Goal: Task Accomplishment & Management: Manage account settings

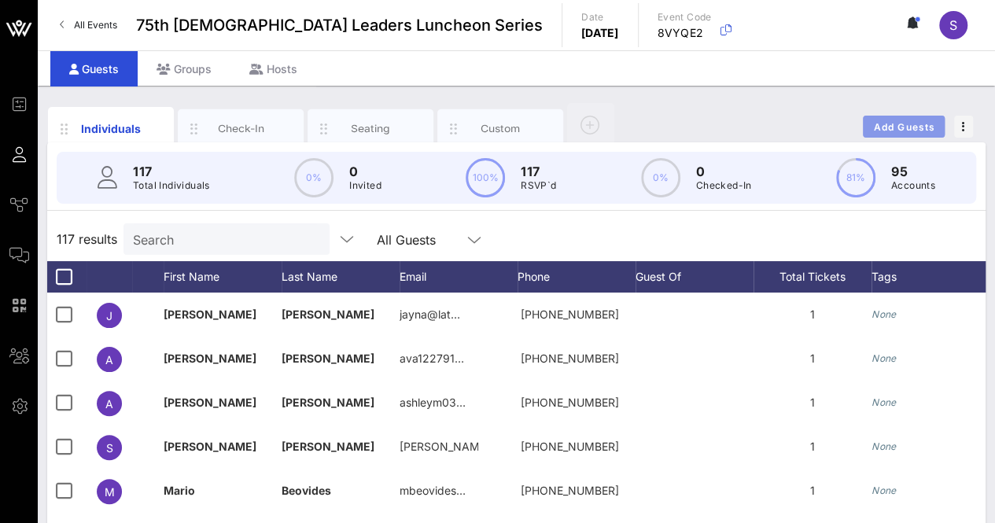
click at [892, 125] on span "Add Guests" at bounding box center [904, 127] width 62 height 12
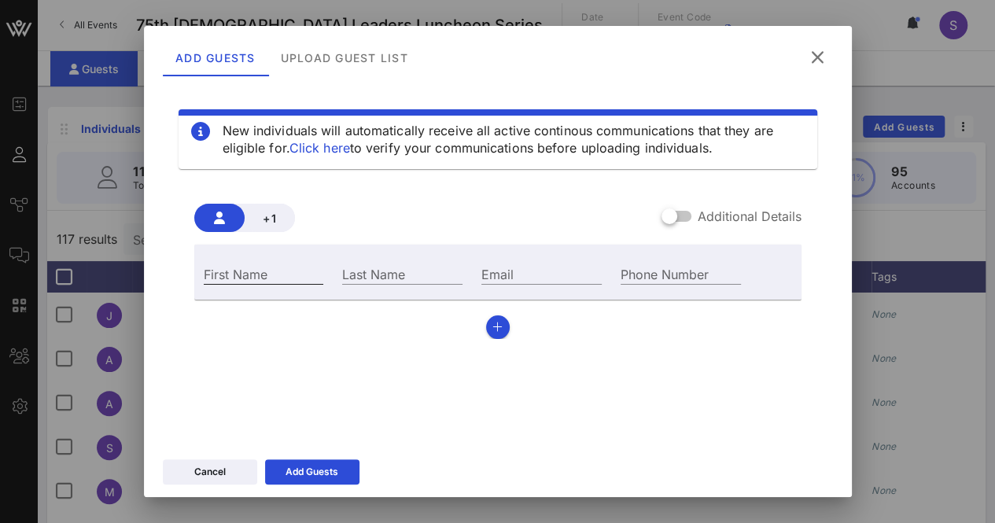
click at [264, 270] on input "First Name" at bounding box center [264, 274] width 120 height 20
type input "[PERSON_NAME]"
drag, startPoint x: 385, startPoint y: 258, endPoint x: 390, endPoint y: 267, distance: 9.9
click at [387, 257] on div "Last Name" at bounding box center [402, 272] width 139 height 42
click at [390, 271] on input "Last Name" at bounding box center [402, 274] width 120 height 20
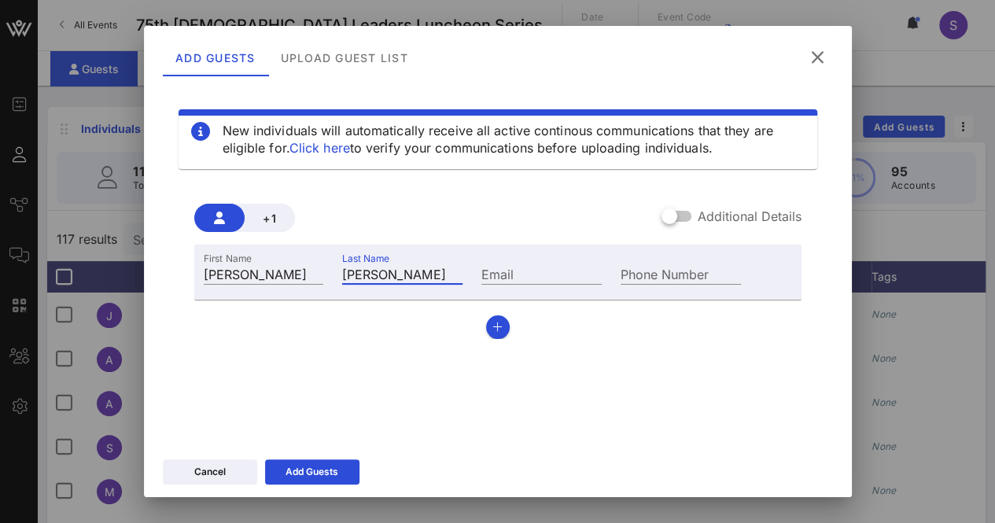
type input "[PERSON_NAME]"
click at [509, 265] on input "Email" at bounding box center [541, 274] width 120 height 20
paste input "[EMAIL_ADDRESS][DOMAIN_NAME]"
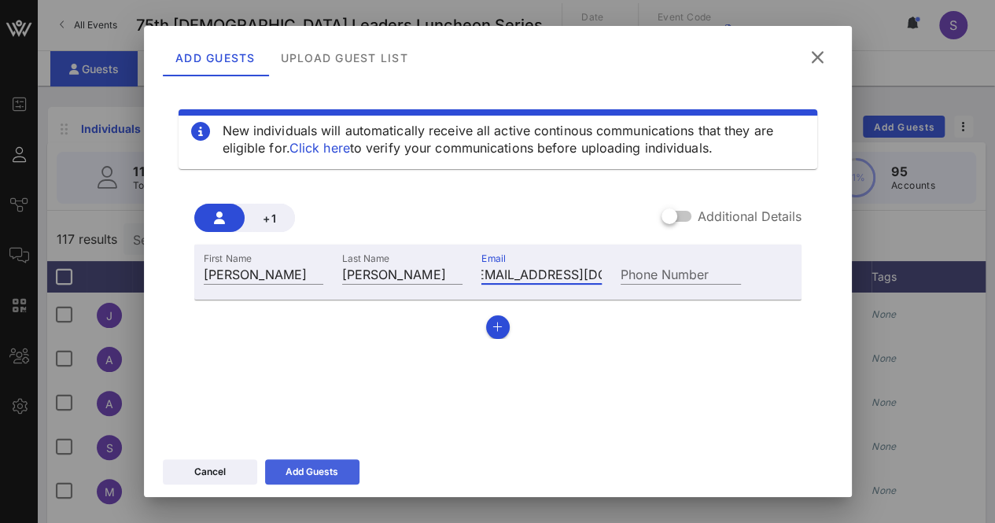
type input "[EMAIL_ADDRESS][DOMAIN_NAME]"
click at [297, 463] on button "Add Guests" at bounding box center [312, 471] width 94 height 25
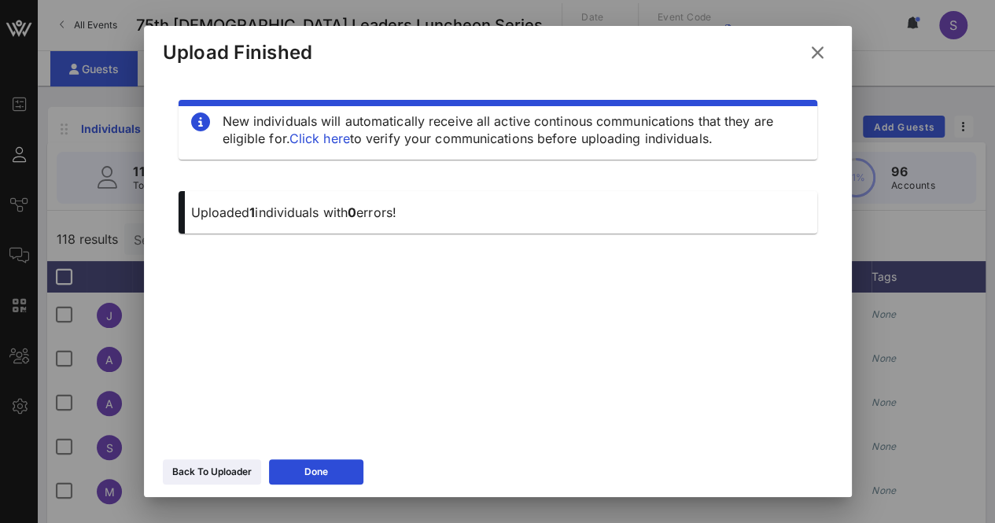
click at [820, 53] on icon at bounding box center [817, 52] width 21 height 19
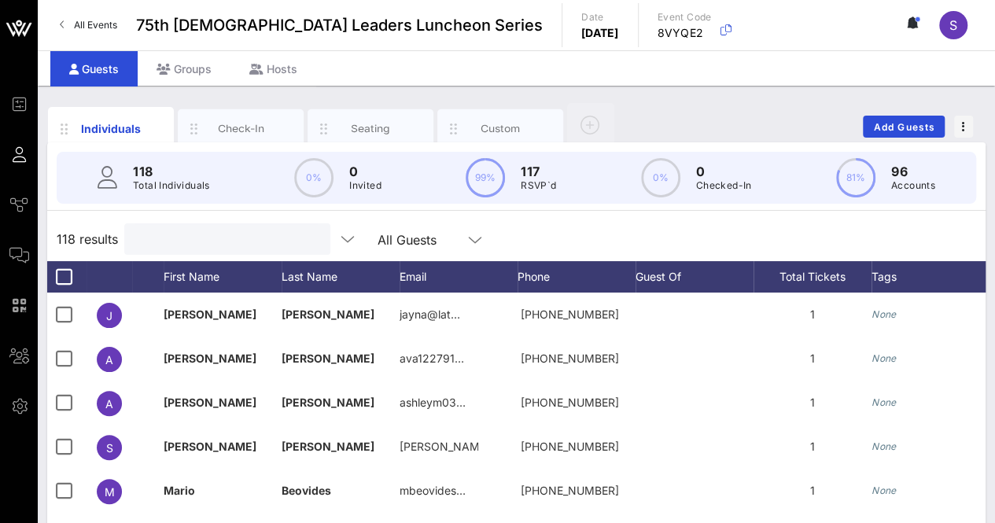
click at [233, 231] on input "text" at bounding box center [226, 239] width 184 height 20
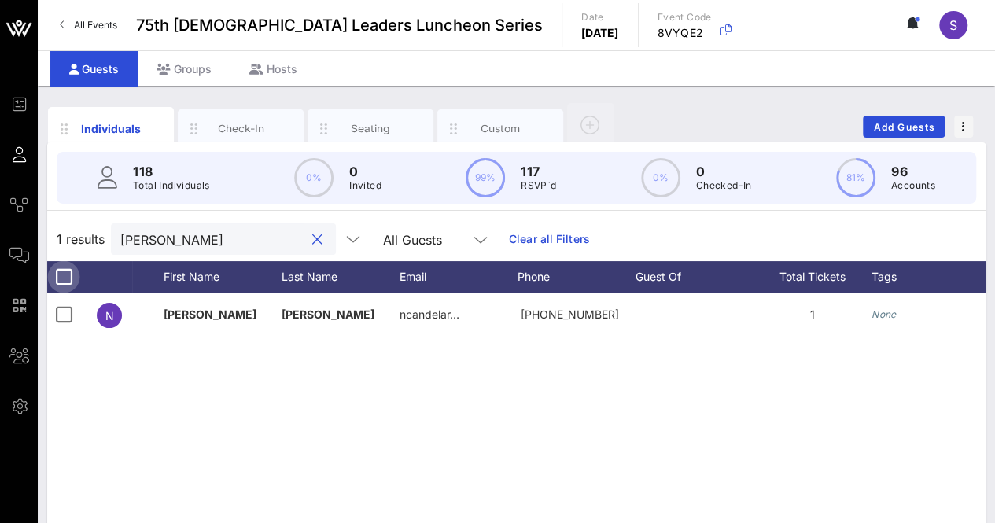
type input "[PERSON_NAME]"
click at [59, 279] on div at bounding box center [63, 277] width 27 height 27
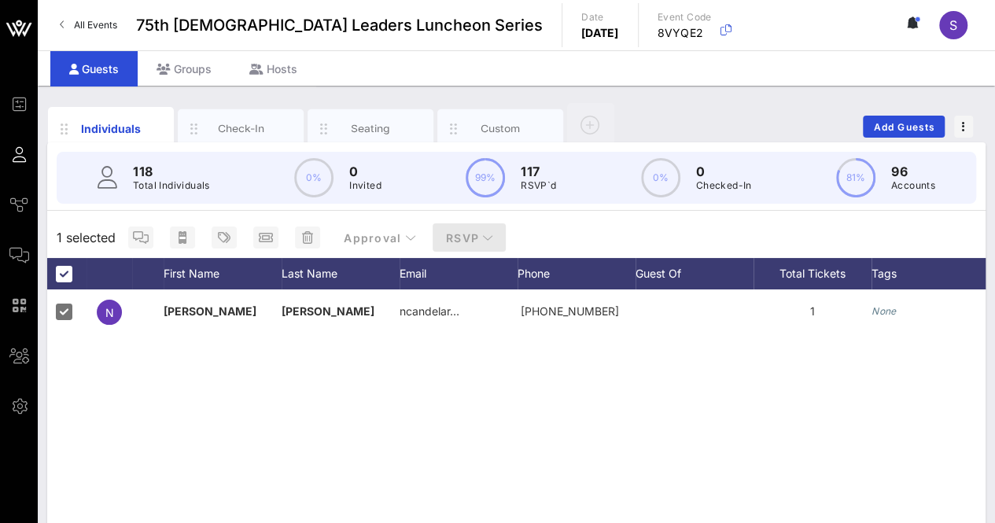
click at [470, 240] on span "RSVP" at bounding box center [469, 237] width 49 height 13
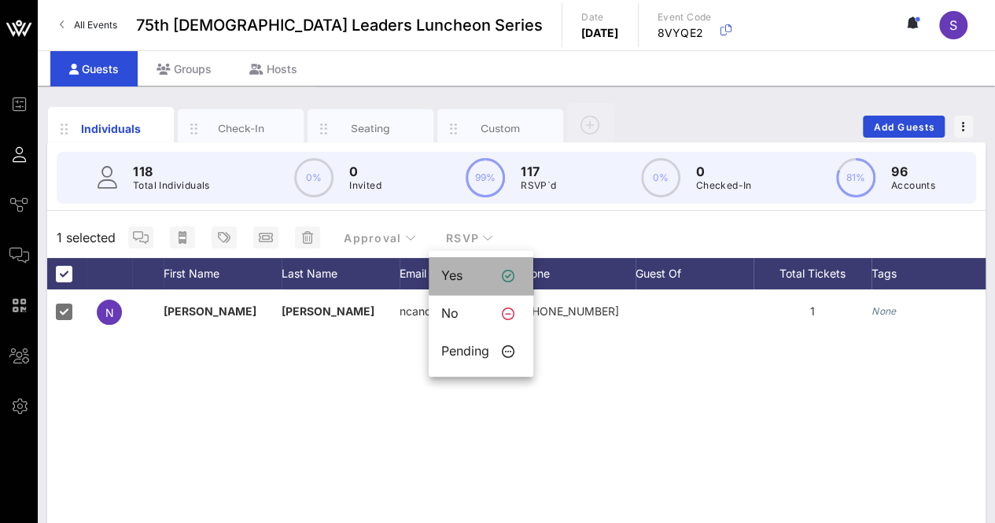
drag, startPoint x: 459, startPoint y: 278, endPoint x: 483, endPoint y: 239, distance: 46.3
click at [461, 278] on div "Yes" at bounding box center [465, 275] width 48 height 15
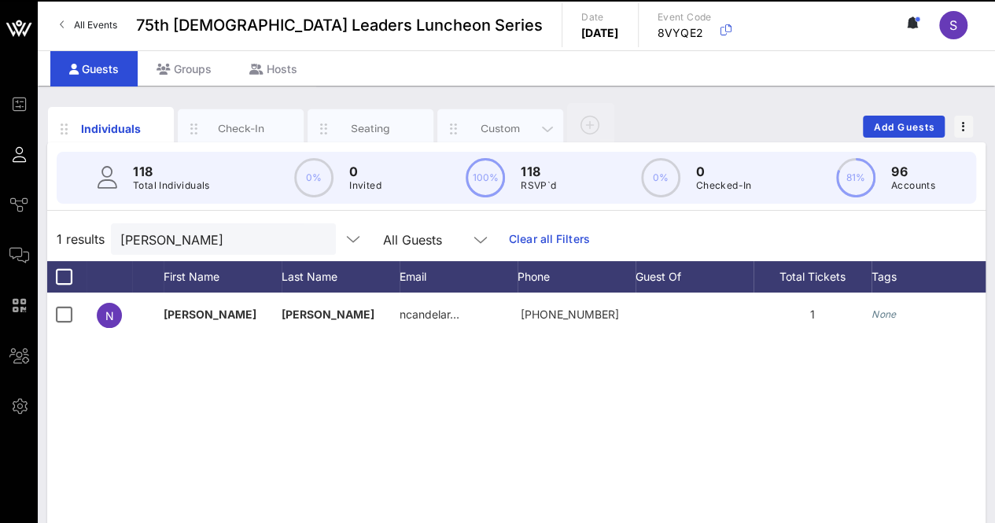
click at [503, 121] on div "Custom" at bounding box center [501, 128] width 70 height 15
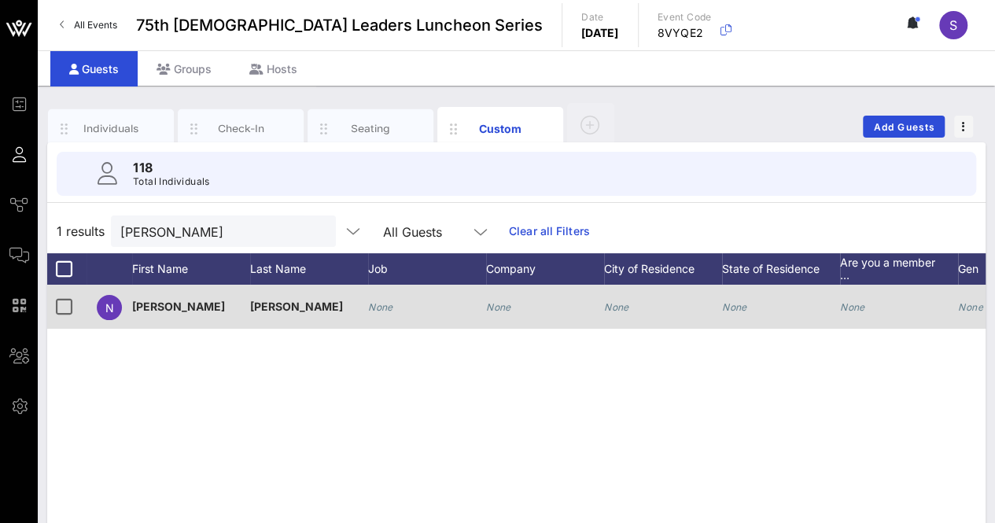
click at [514, 317] on div "None" at bounding box center [545, 316] width 118 height 62
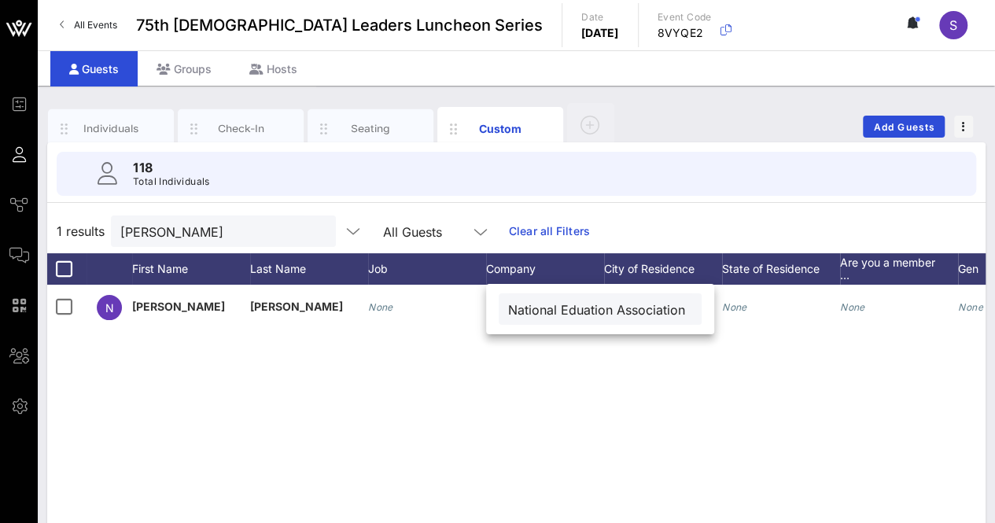
scroll to position [0, 11]
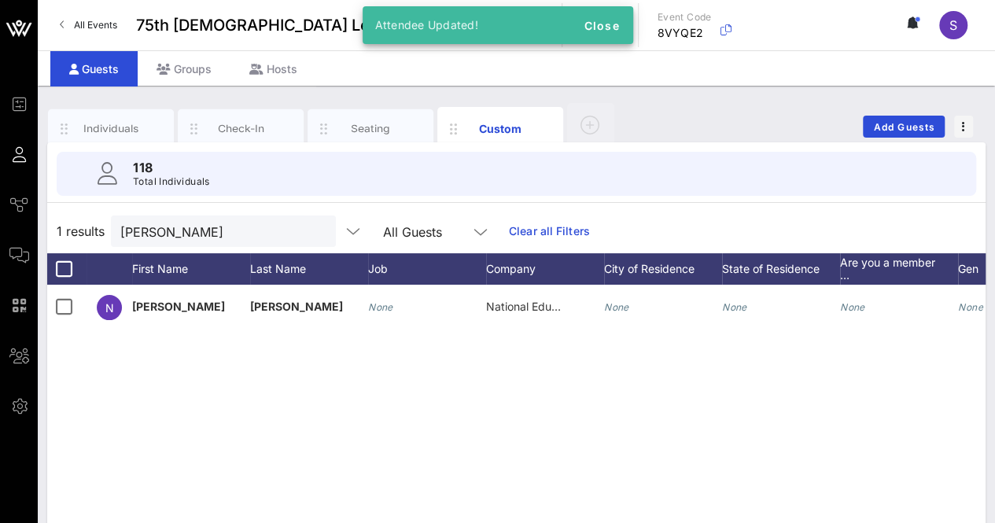
drag, startPoint x: 540, startPoint y: 304, endPoint x: 552, endPoint y: 309, distance: 13.7
click at [540, 305] on span "National Eduation Association" at bounding box center [562, 306] width 153 height 13
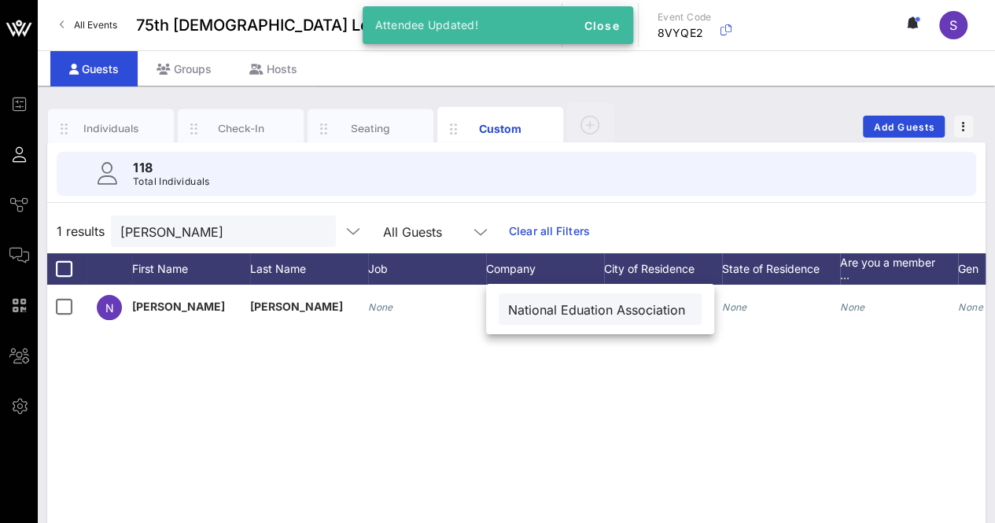
click at [575, 312] on input "National Eduation Association" at bounding box center [600, 309] width 184 height 20
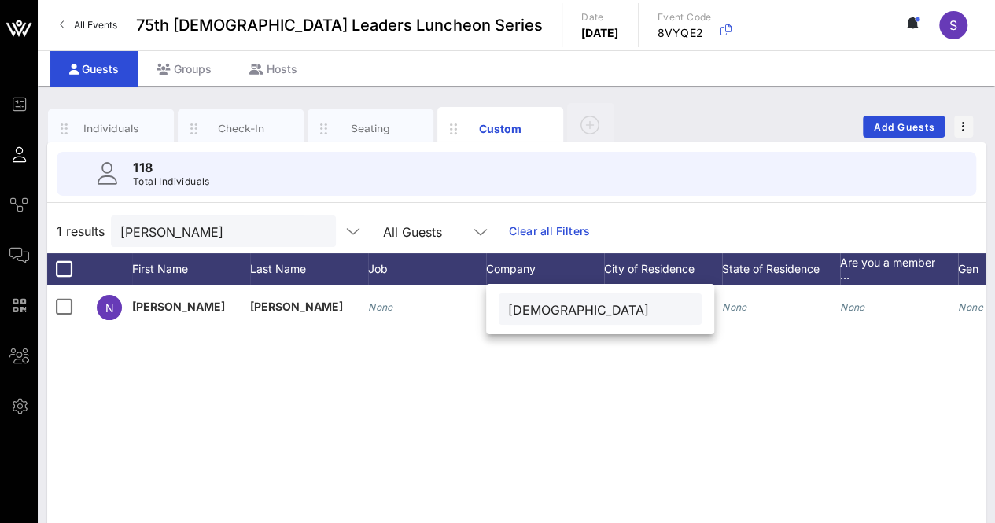
type input "[DEMOGRAPHIC_DATA]"
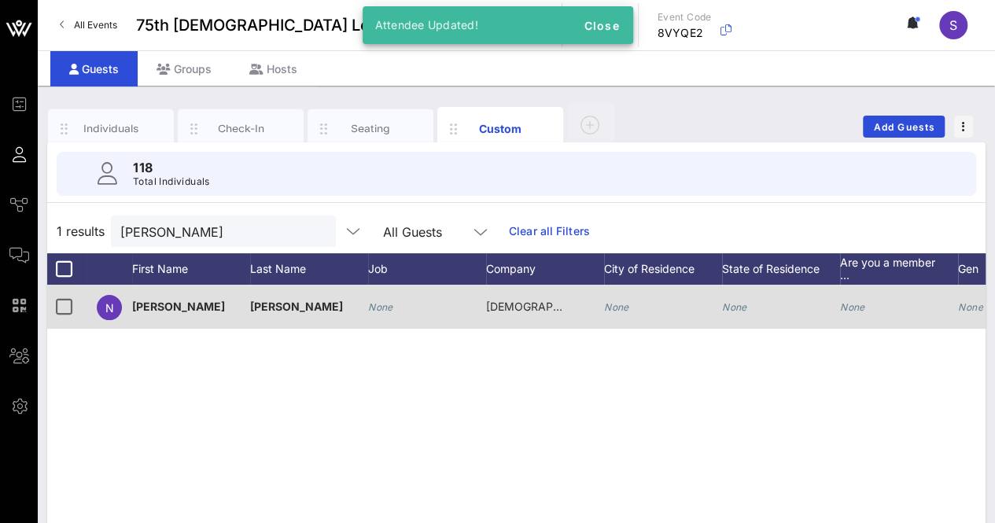
click at [396, 309] on div "None" at bounding box center [427, 316] width 118 height 62
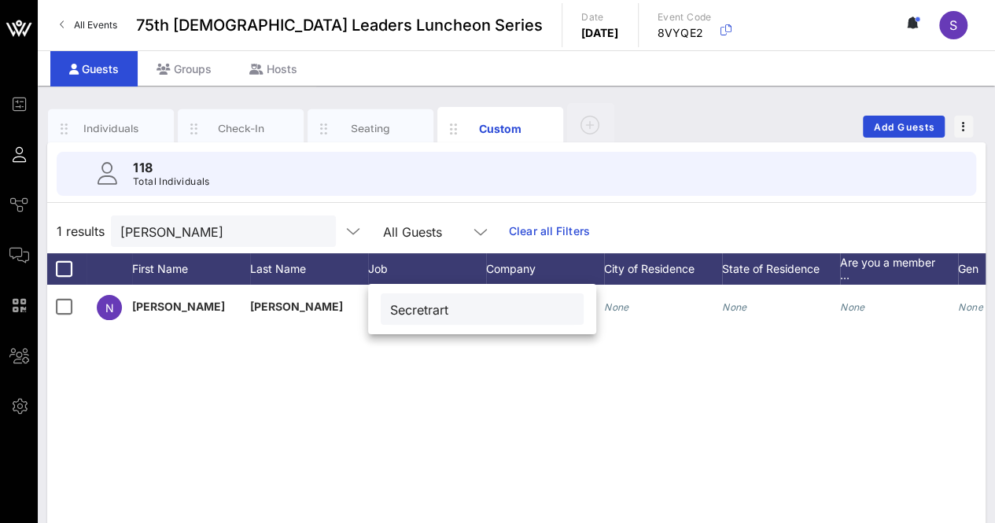
click at [407, 321] on div "Secretrart" at bounding box center [482, 308] width 184 height 31
click at [411, 314] on input "Secretrart" at bounding box center [482, 309] width 184 height 20
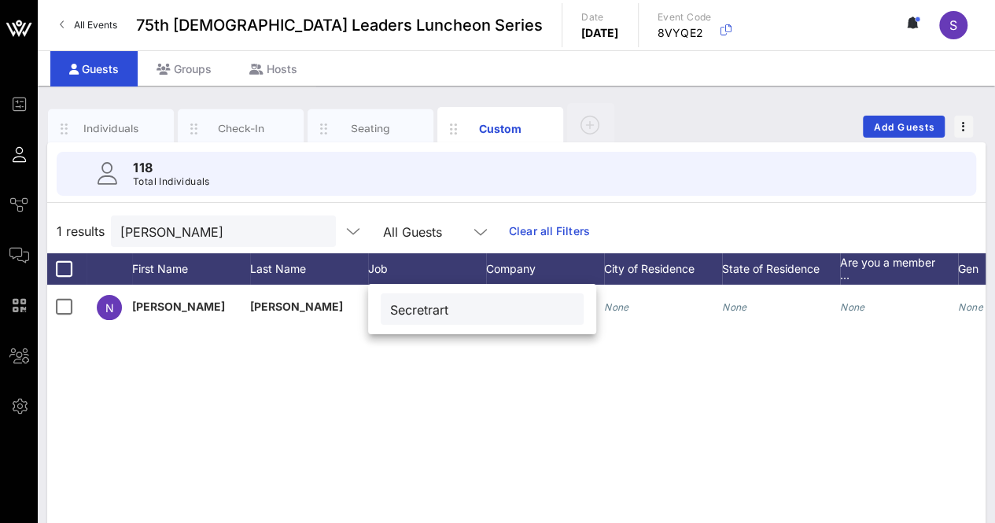
click at [411, 314] on input "Secretrart" at bounding box center [482, 309] width 184 height 20
paste input "ary-Treasurer"
type input "Secretary-Treasurer"
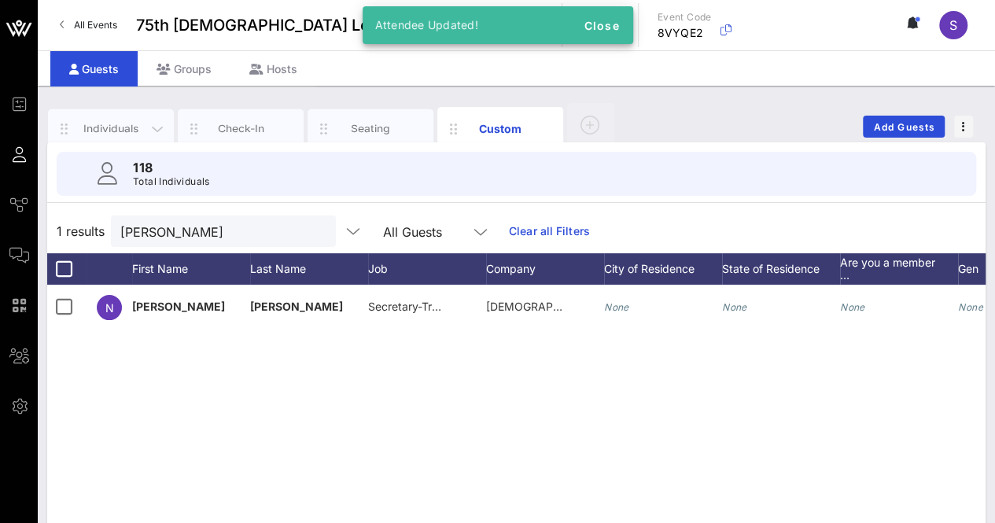
click at [116, 127] on div "Individuals" at bounding box center [111, 128] width 70 height 15
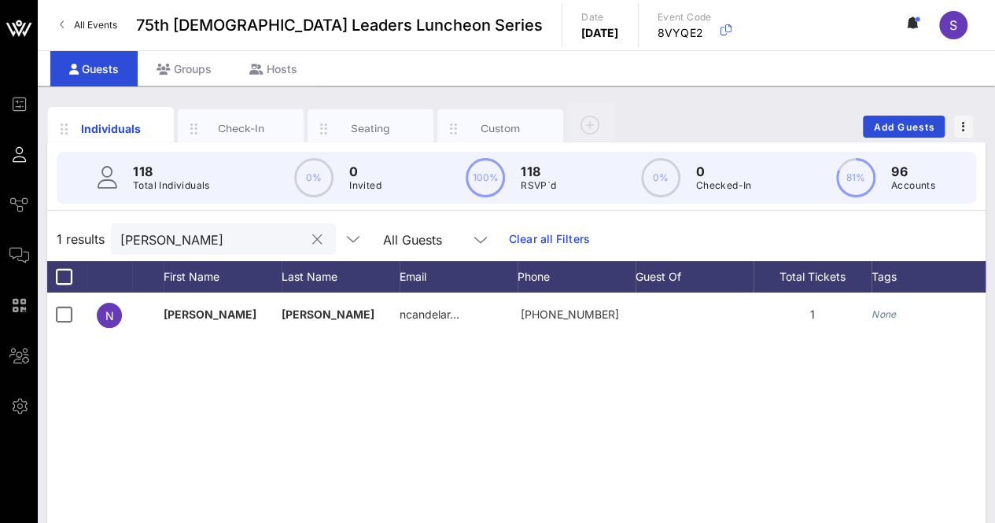
click at [194, 245] on input "[PERSON_NAME]" at bounding box center [212, 239] width 184 height 20
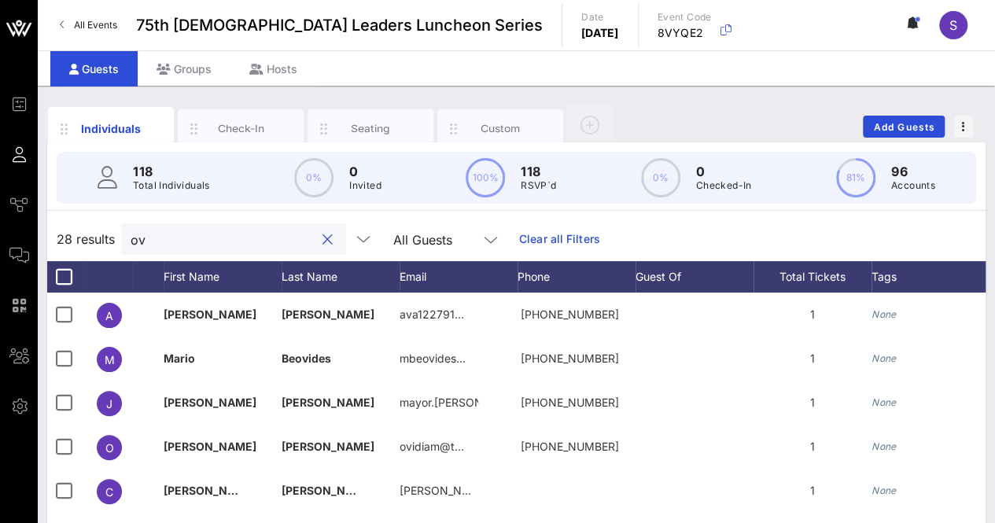
type input "o"
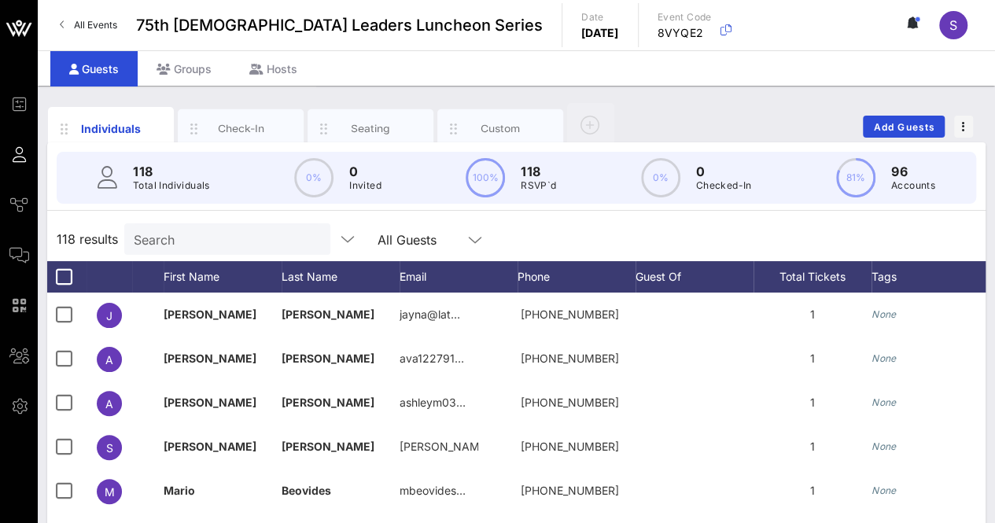
click at [173, 218] on div "118 results Search All Guests" at bounding box center [516, 239] width 938 height 44
click at [208, 231] on input "text" at bounding box center [226, 239] width 184 height 20
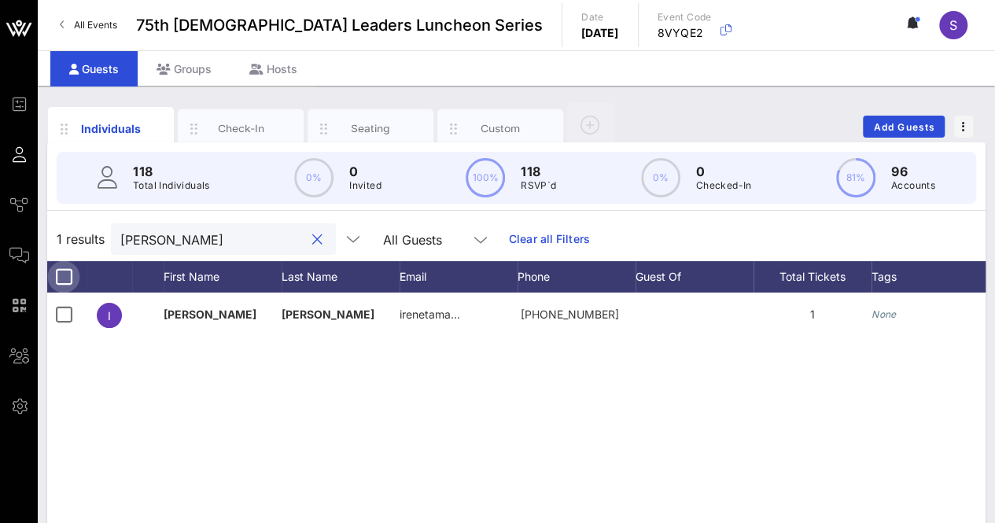
type input "[PERSON_NAME]"
click at [65, 275] on div at bounding box center [63, 277] width 27 height 27
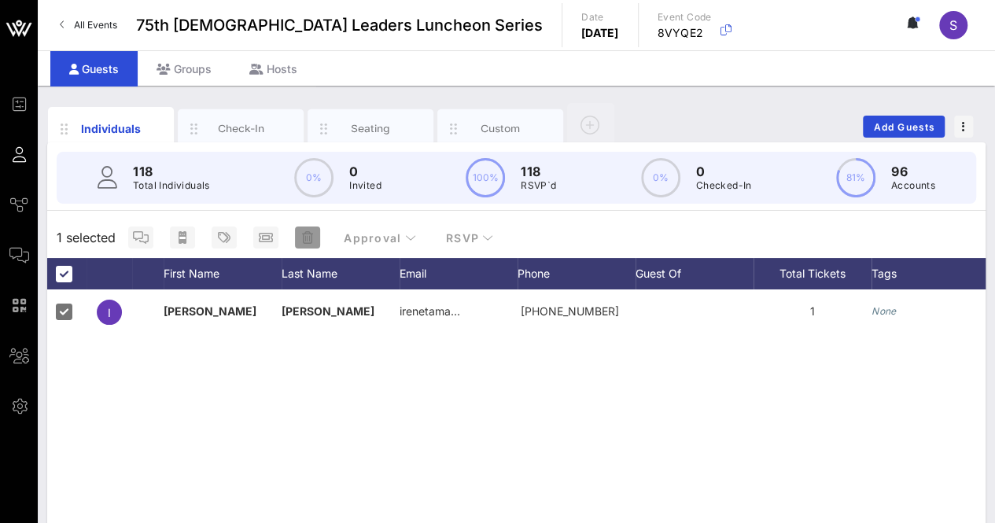
click at [302, 236] on icon "button" at bounding box center [307, 237] width 11 height 13
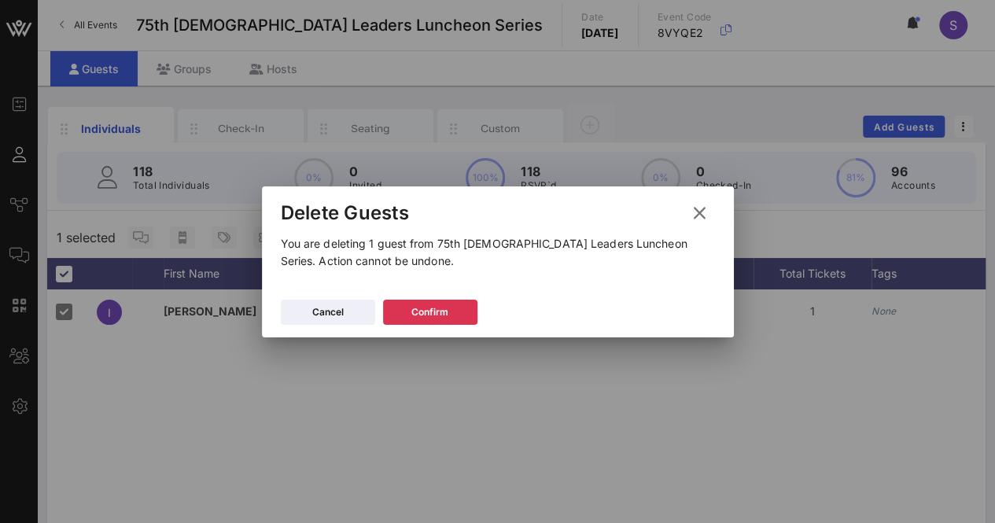
click at [433, 298] on div "Cancel Confirm" at bounding box center [498, 315] width 472 height 46
click at [437, 321] on button "Confirm" at bounding box center [430, 312] width 94 height 25
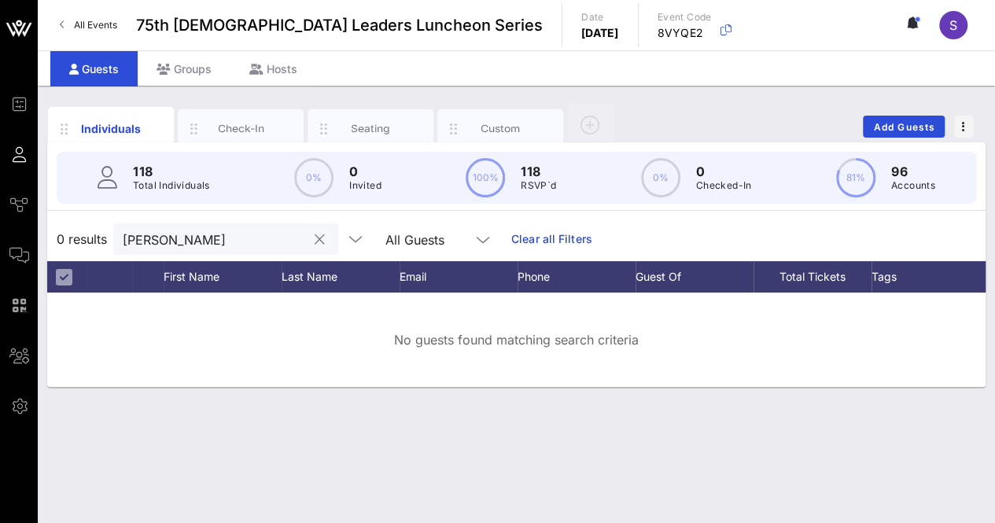
click at [315, 238] on button "clear icon" at bounding box center [320, 240] width 10 height 16
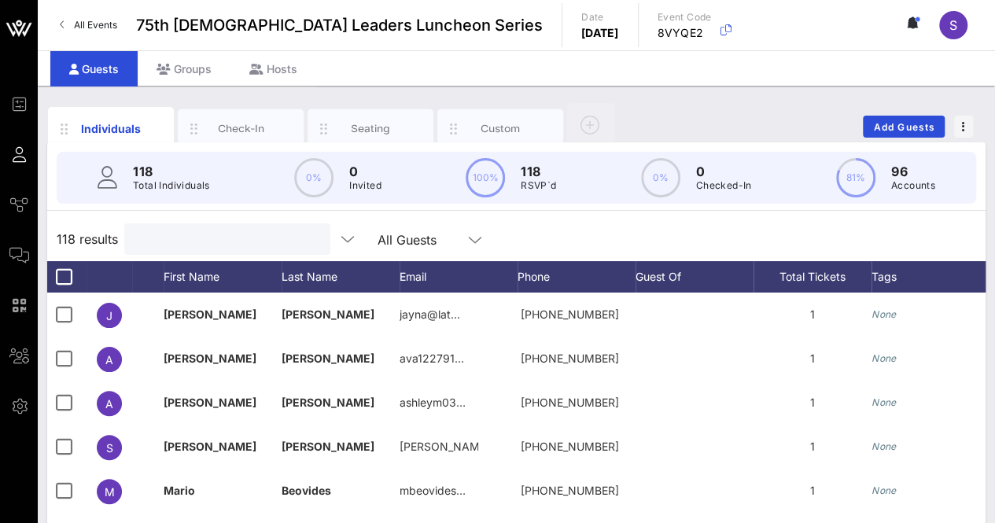
click at [725, 106] on div "Individuals Check-In Seating Custom Add Guests" at bounding box center [516, 126] width 938 height 50
click at [914, 124] on span "Add Guests" at bounding box center [904, 127] width 62 height 12
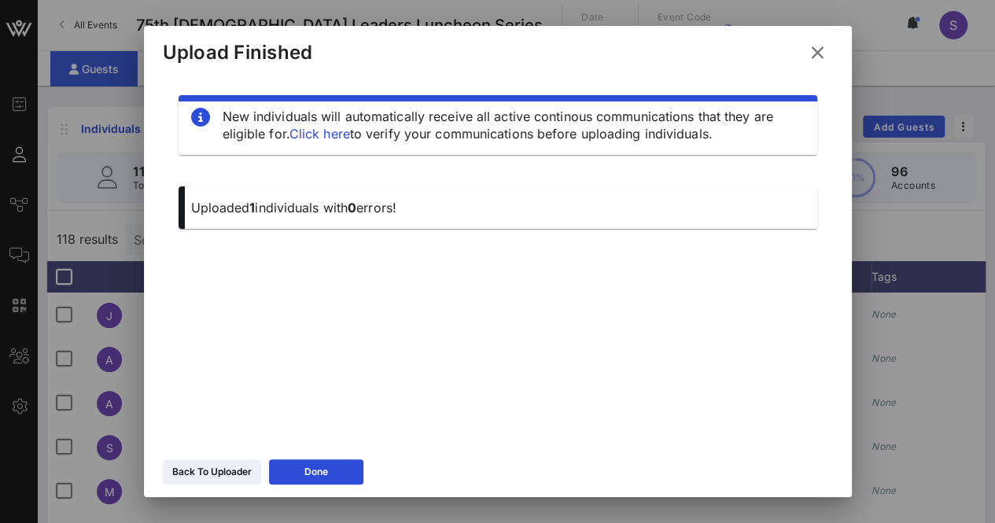
scroll to position [0, 0]
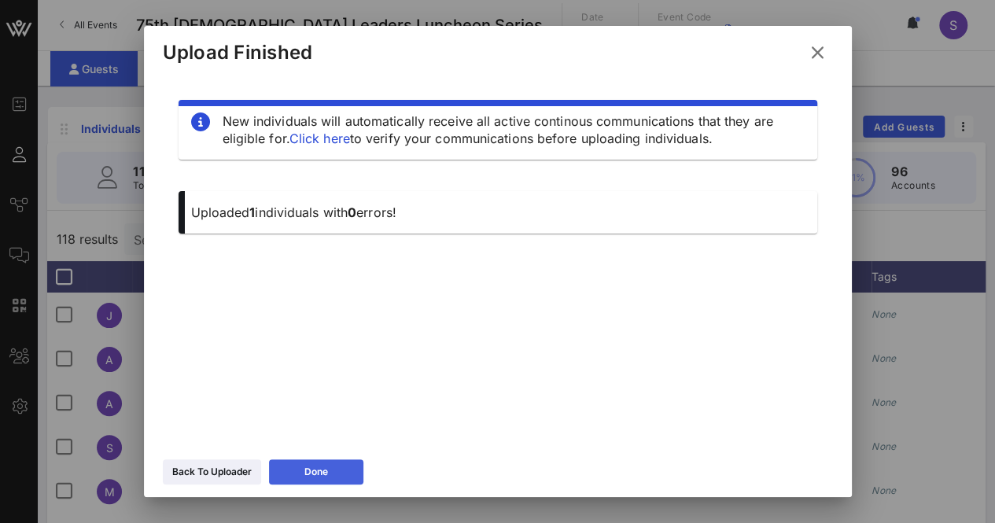
click at [327, 477] on div "Done" at bounding box center [316, 472] width 24 height 16
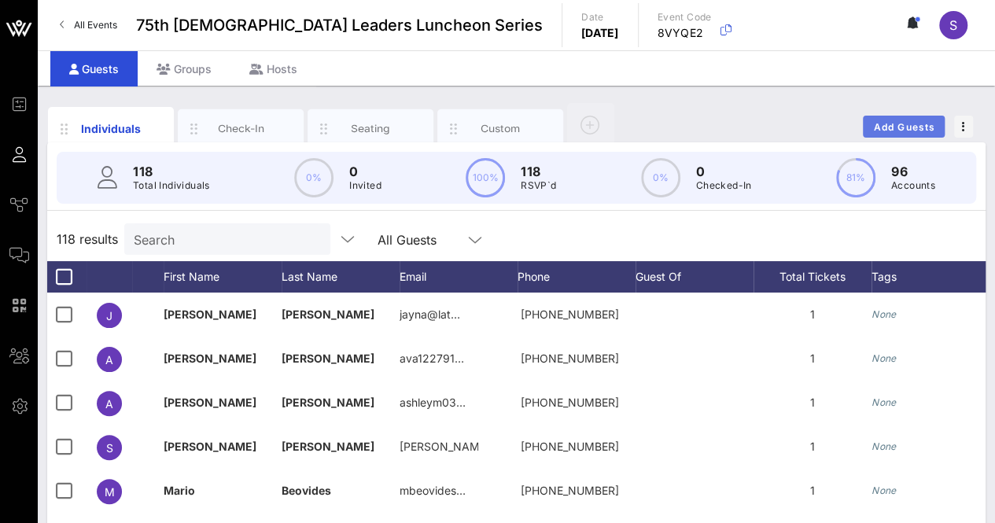
click at [903, 127] on span "Add Guests" at bounding box center [904, 127] width 62 height 12
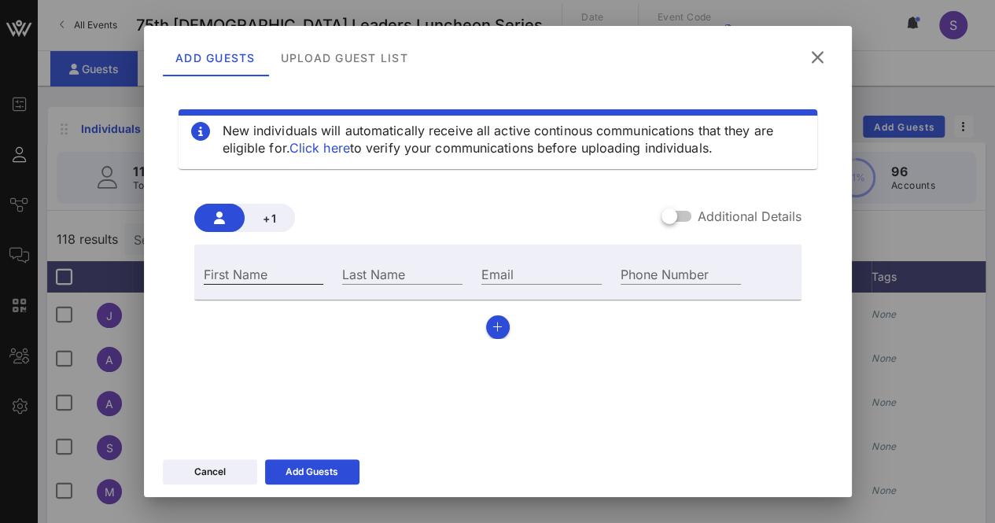
drag, startPoint x: 234, startPoint y: 279, endPoint x: 244, endPoint y: 261, distance: 20.4
click at [235, 277] on input "First Name" at bounding box center [264, 274] width 120 height 20
type input "[PERSON_NAME]"
click at [437, 271] on input "Last Name" at bounding box center [402, 274] width 120 height 20
type input "Casar"
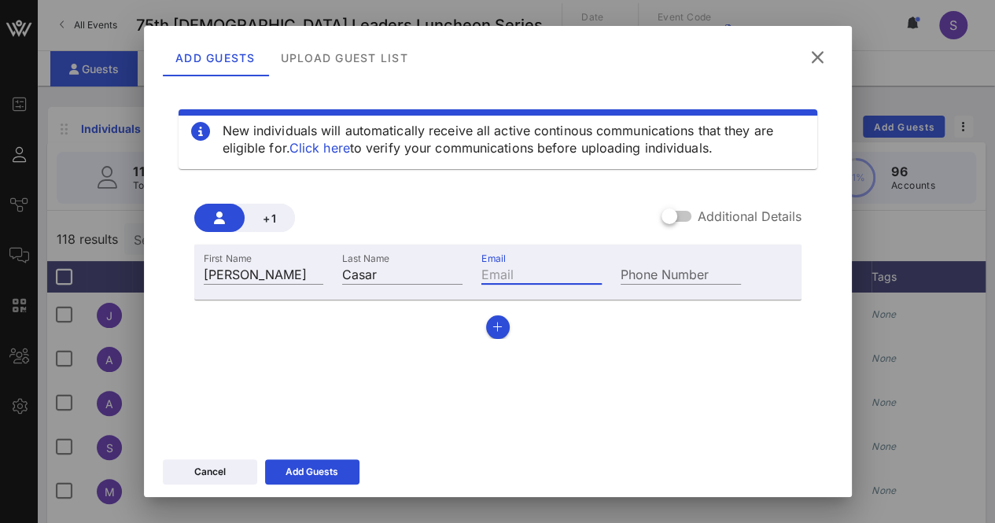
click at [502, 264] on input "Email" at bounding box center [541, 274] width 120 height 20
paste input "[PERSON_NAME][EMAIL_ADDRESS][PERSON_NAME][DOMAIN_NAME]"
type input "[PERSON_NAME][EMAIL_ADDRESS][PERSON_NAME][DOMAIN_NAME]"
click at [329, 466] on div "Add Guests" at bounding box center [312, 472] width 53 height 16
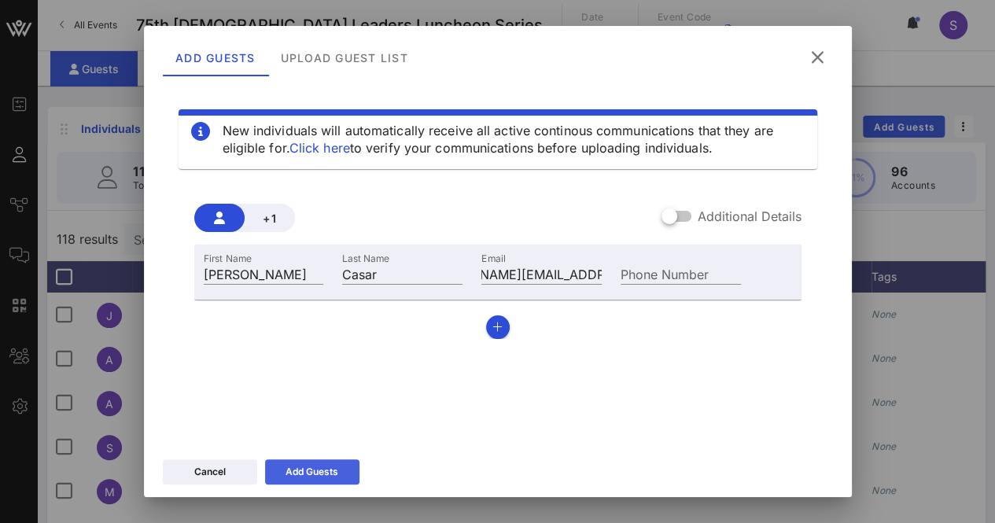
scroll to position [0, 0]
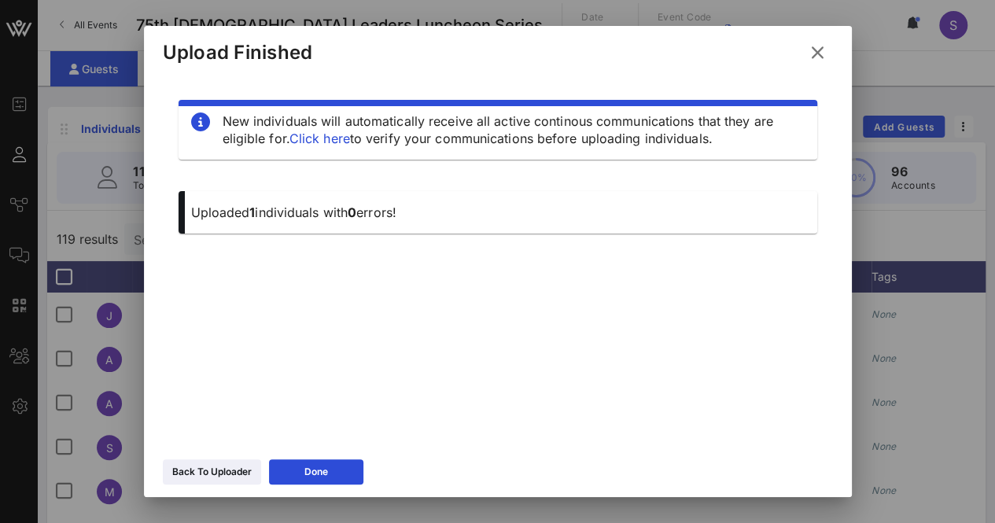
click at [828, 48] on button at bounding box center [817, 53] width 31 height 28
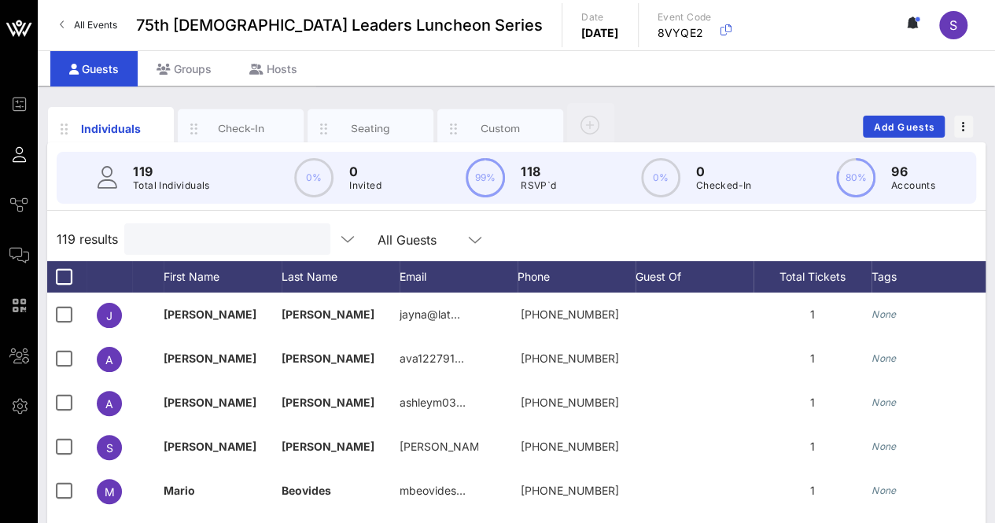
click at [213, 237] on input "text" at bounding box center [226, 239] width 184 height 20
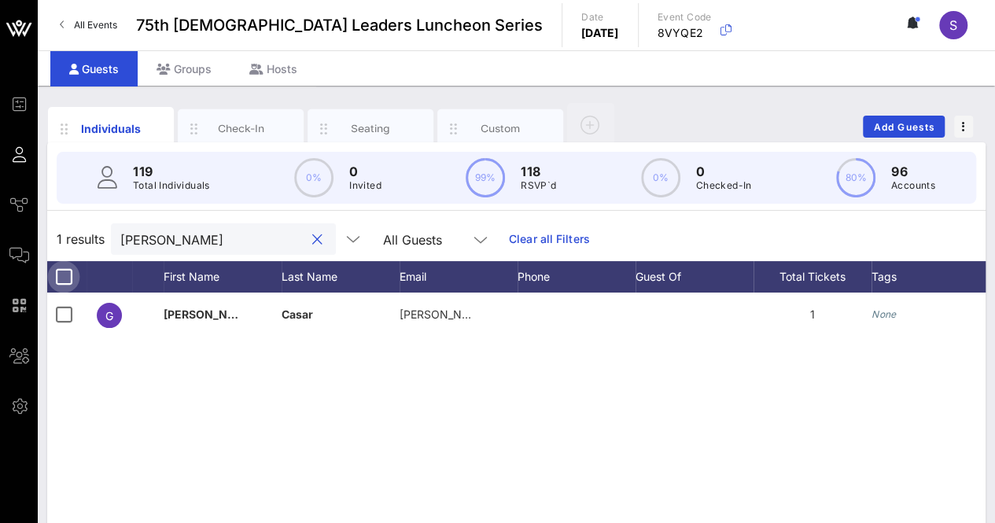
type input "[PERSON_NAME]"
click at [67, 276] on div at bounding box center [63, 277] width 27 height 27
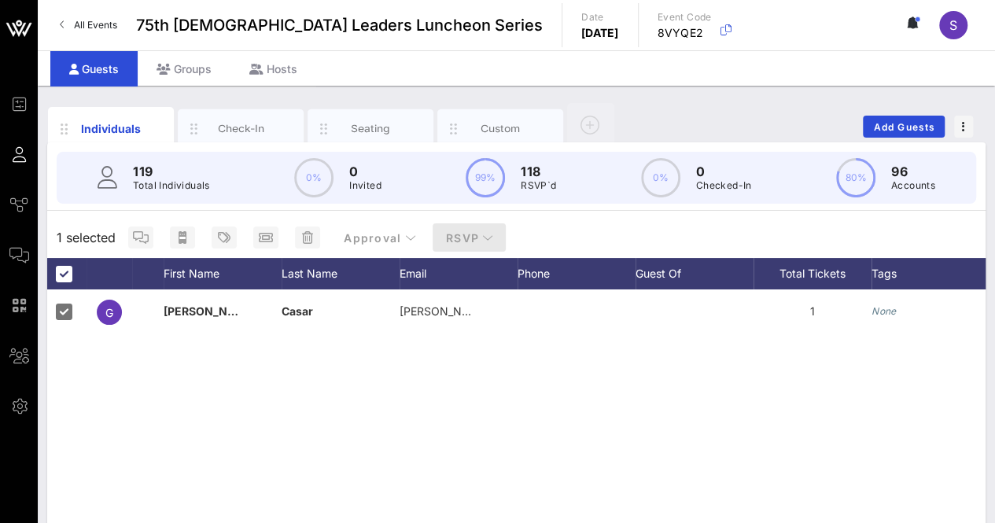
click at [473, 238] on span "RSVP" at bounding box center [469, 237] width 49 height 13
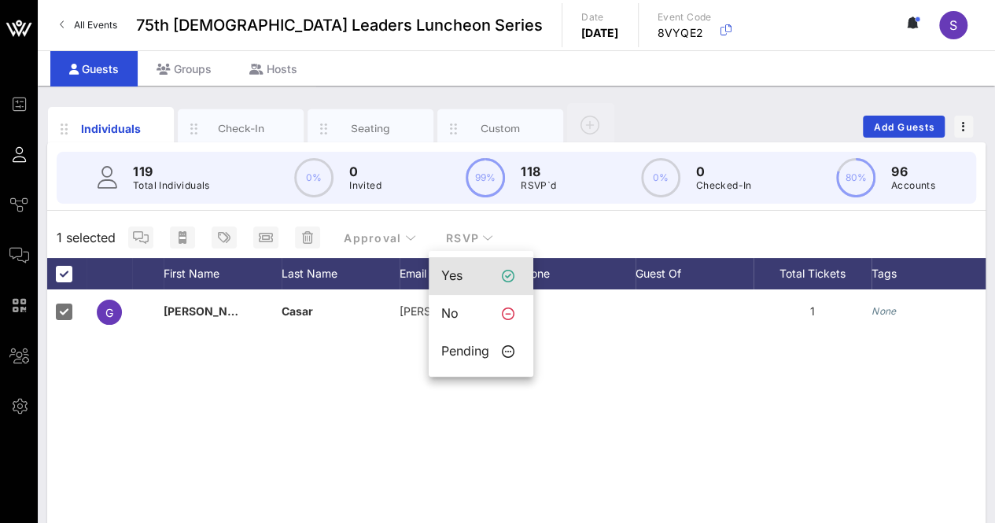
click at [470, 271] on div "Yes" at bounding box center [465, 275] width 48 height 15
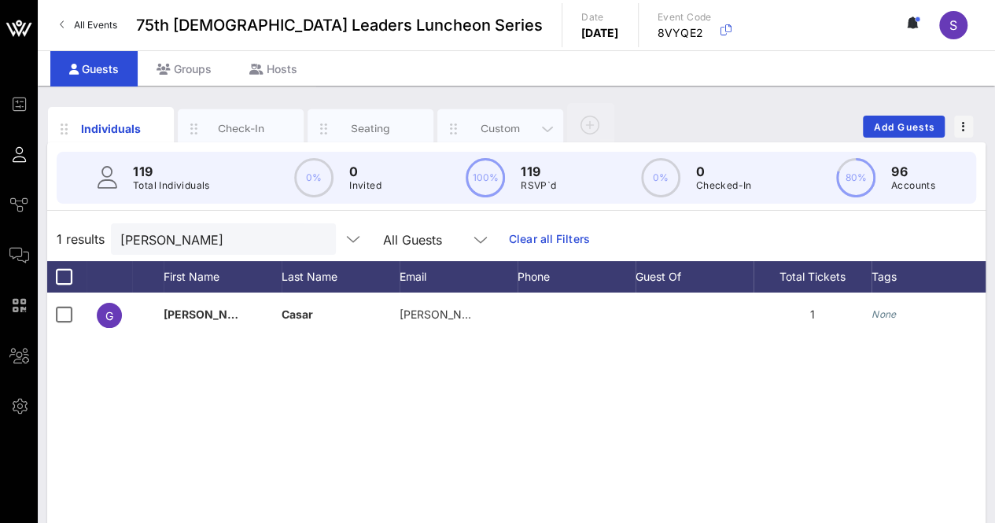
click at [516, 128] on div "Custom" at bounding box center [501, 128] width 70 height 15
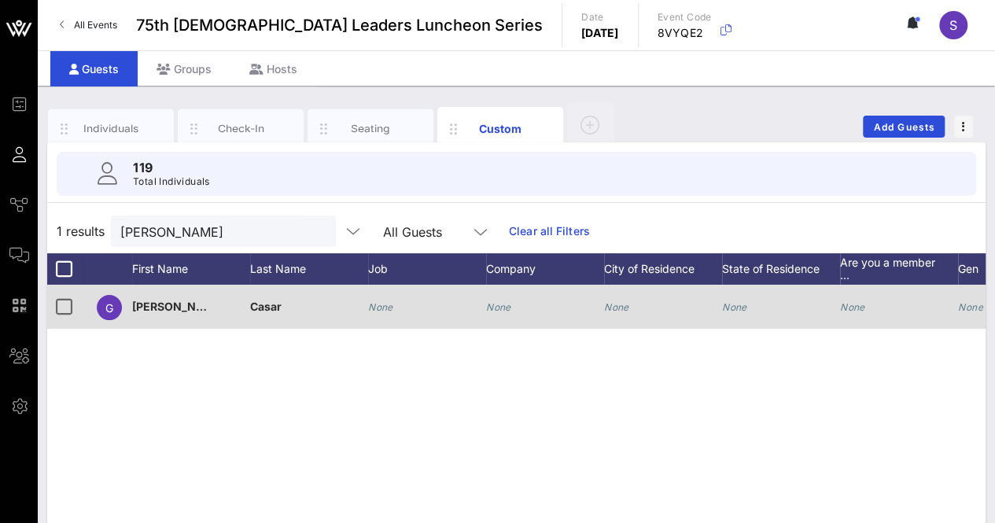
click at [411, 295] on div "None" at bounding box center [427, 316] width 118 height 62
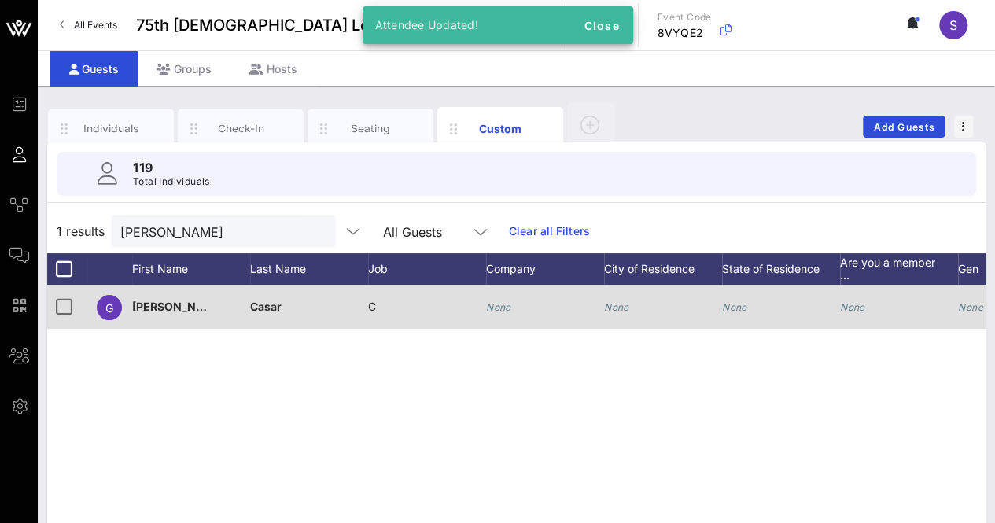
click at [411, 295] on div "C" at bounding box center [427, 316] width 118 height 62
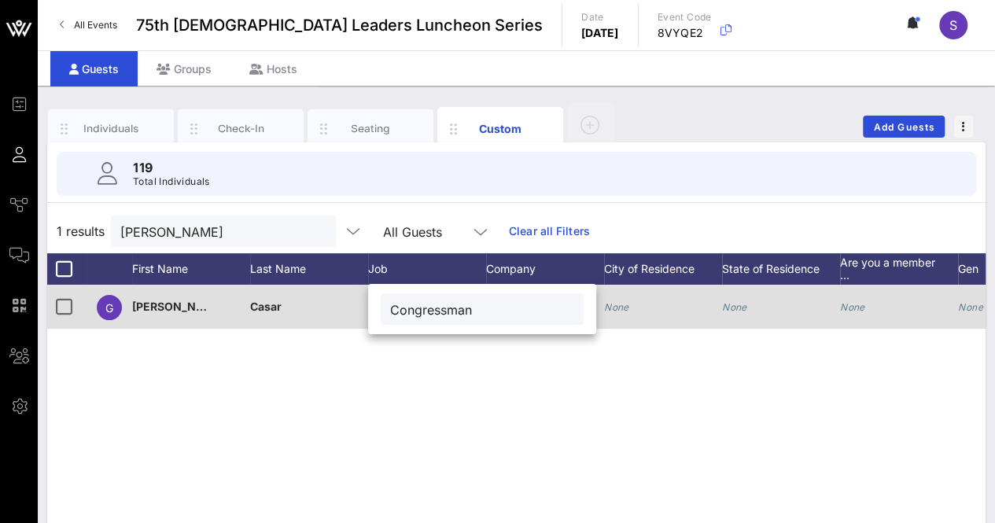
type input "Congressman"
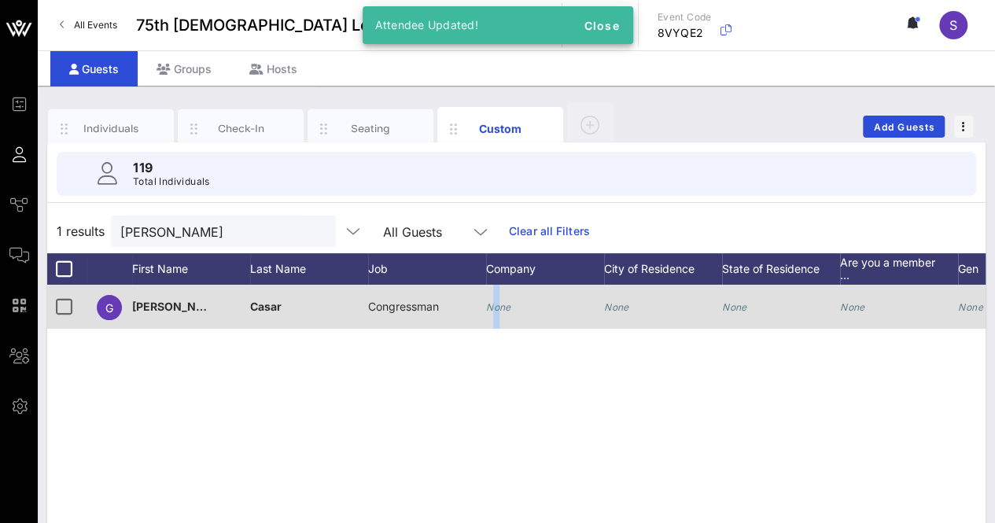
click at [496, 311] on icon "None" at bounding box center [498, 307] width 25 height 12
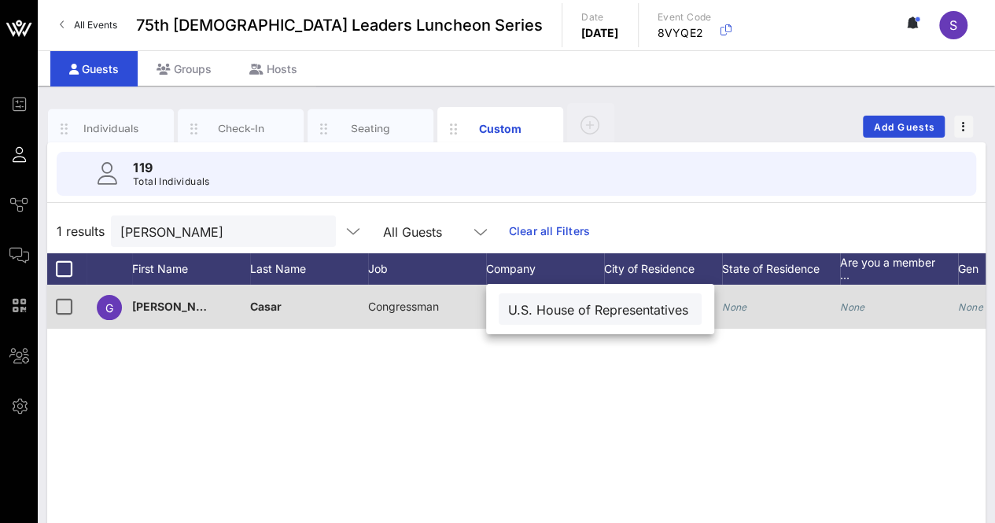
scroll to position [0, 15]
type input "U.S. House of Representatives"
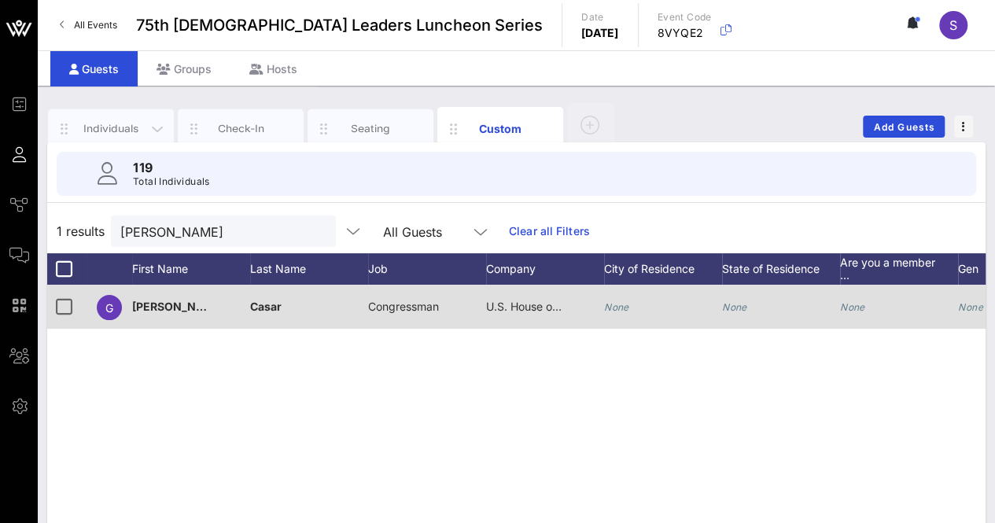
click at [112, 119] on div "Individuals" at bounding box center [111, 128] width 126 height 39
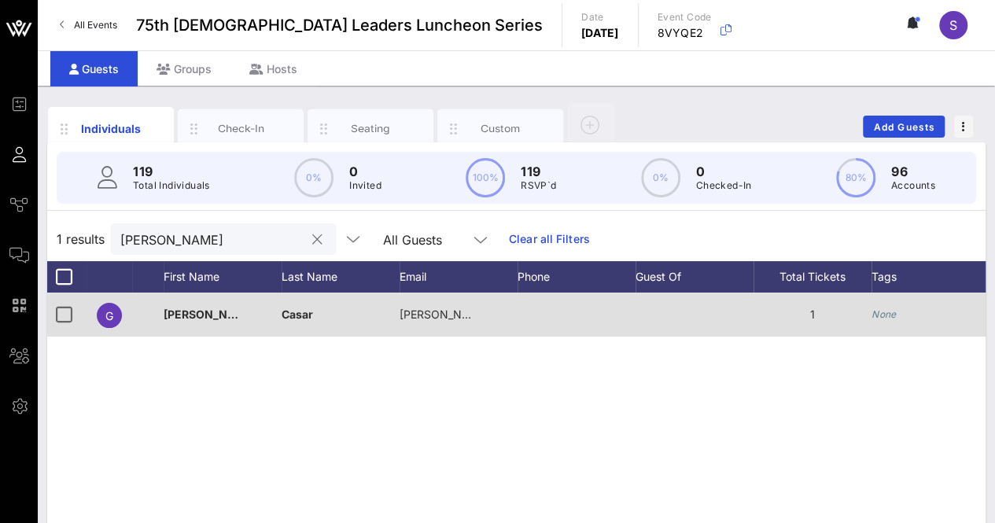
click at [312, 240] on button "clear icon" at bounding box center [317, 240] width 10 height 16
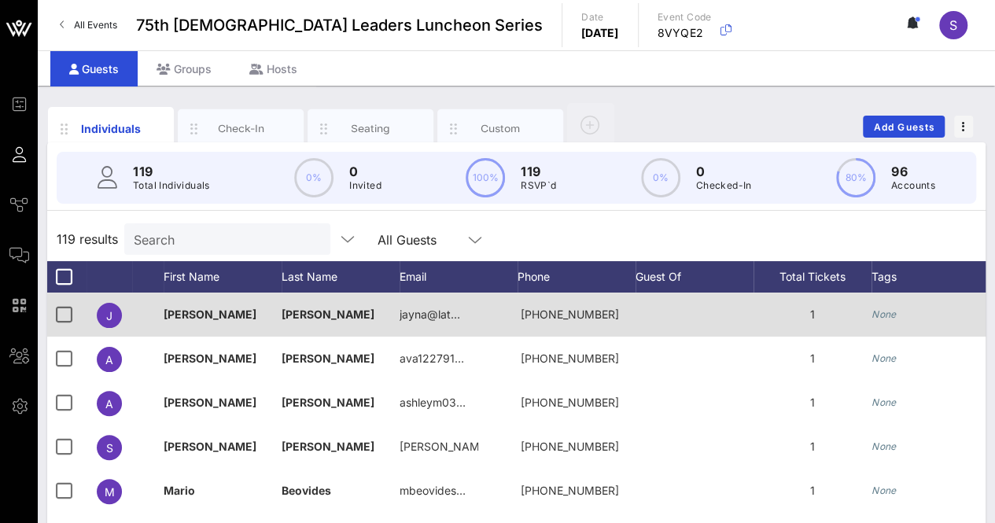
click at [599, 241] on div "119 results Search All Guests" at bounding box center [516, 239] width 938 height 44
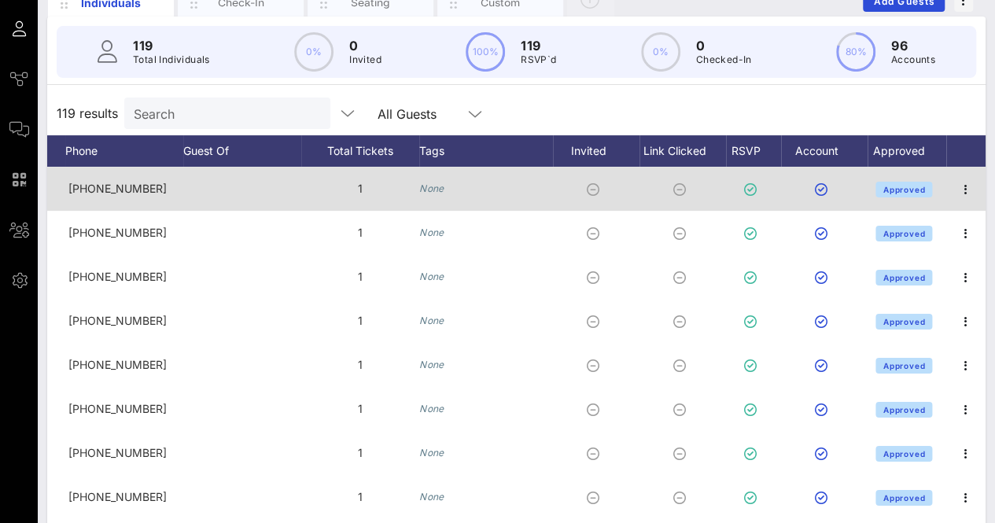
scroll to position [0, 0]
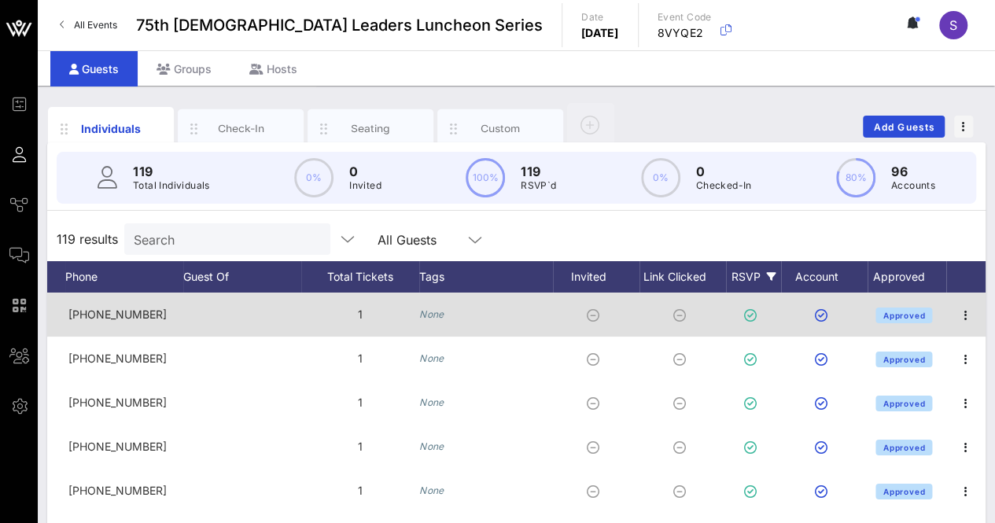
click at [753, 275] on div "RSVP" at bounding box center [753, 276] width 55 height 31
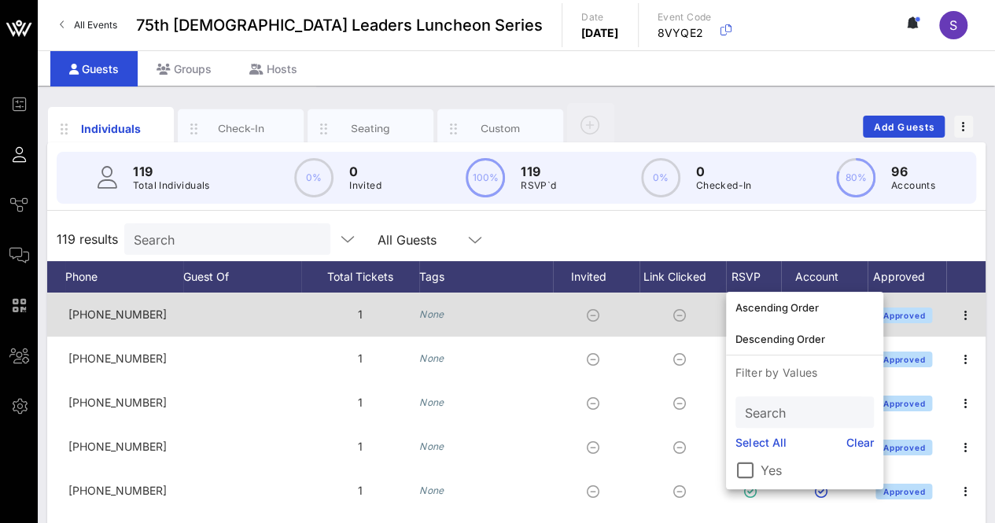
click at [735, 234] on div "119 results Search All Guests" at bounding box center [516, 239] width 938 height 44
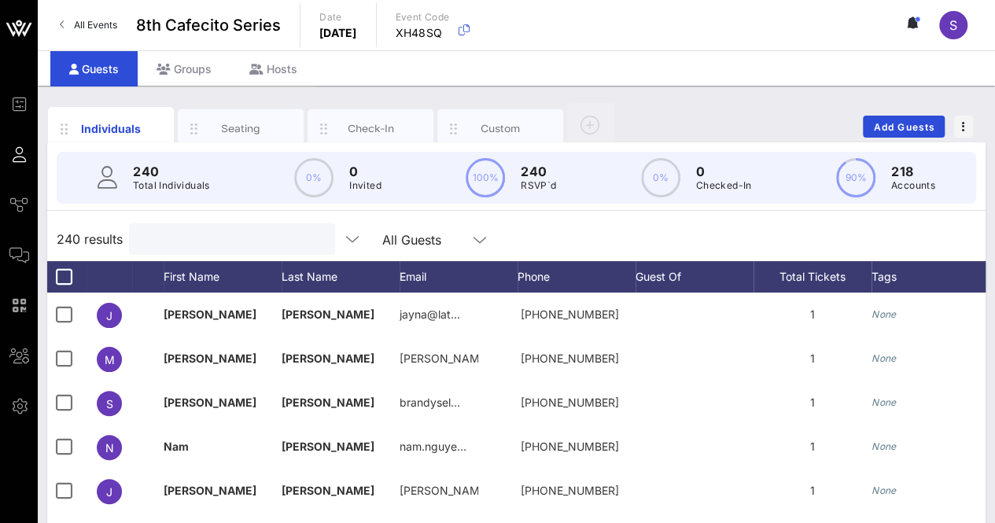
click at [173, 241] on input "text" at bounding box center [230, 239] width 184 height 20
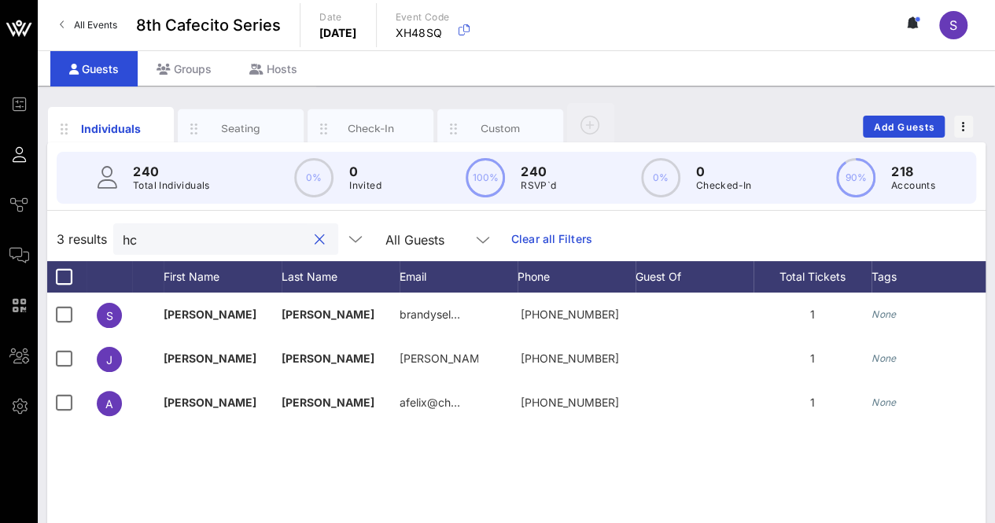
type input "h"
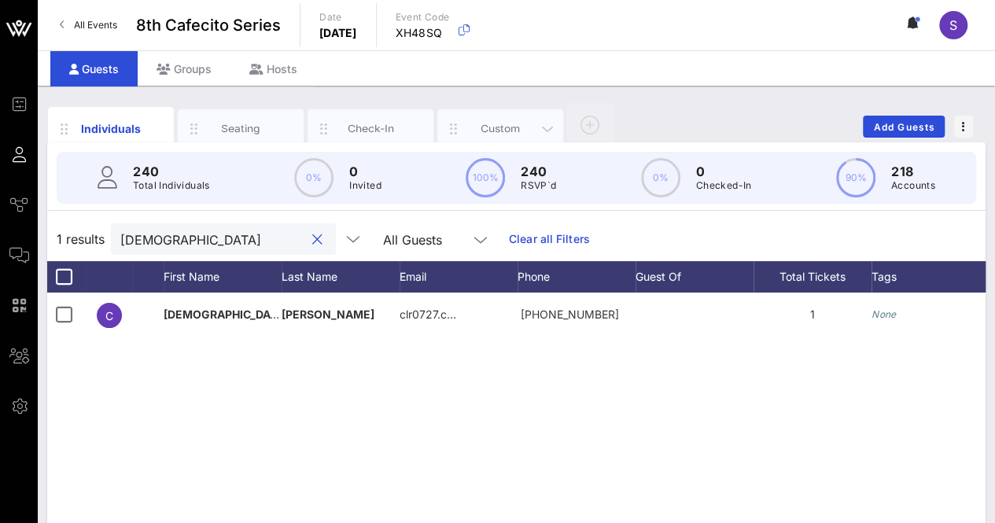
click at [493, 117] on div "Custom" at bounding box center [500, 128] width 126 height 39
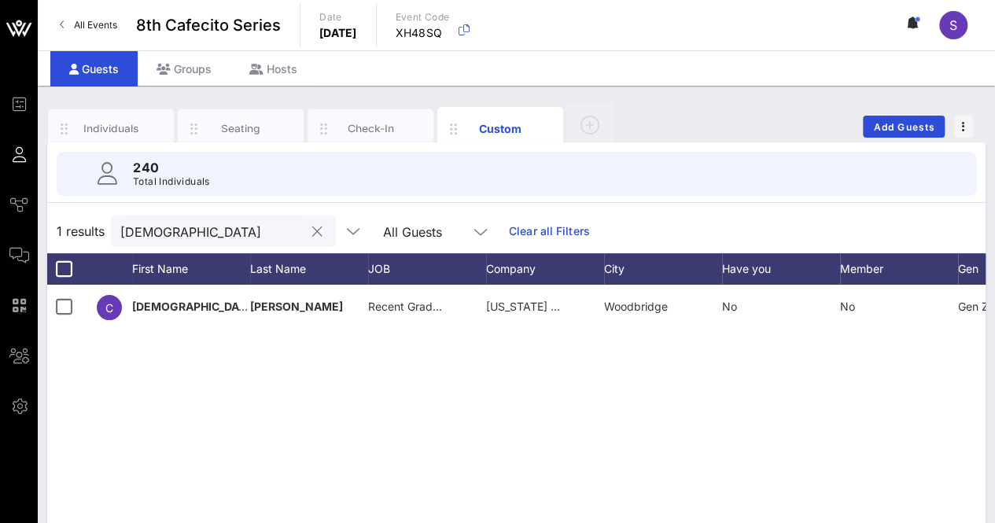
click at [197, 222] on input "christi" at bounding box center [212, 231] width 184 height 20
type input "tannia"
click at [63, 268] on div at bounding box center [63, 269] width 27 height 27
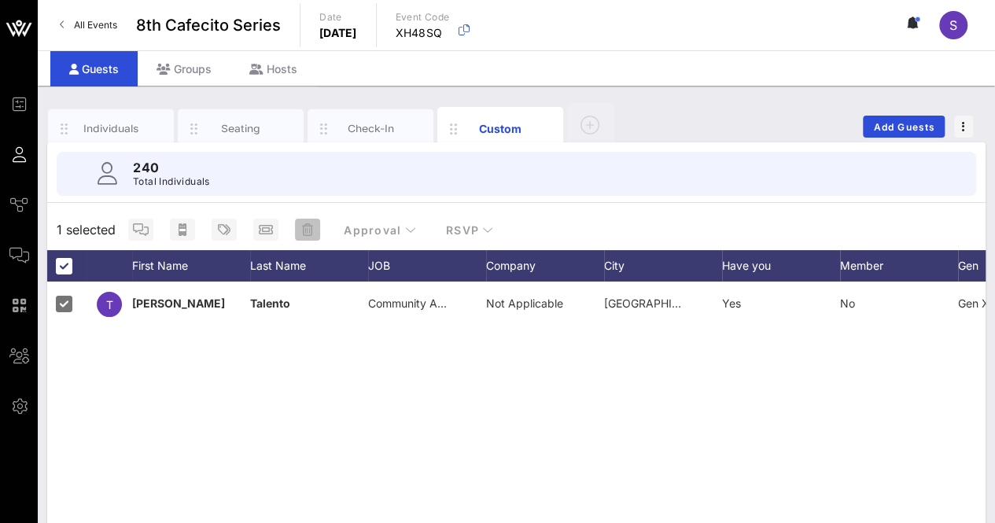
click at [315, 223] on span "button" at bounding box center [307, 229] width 25 height 13
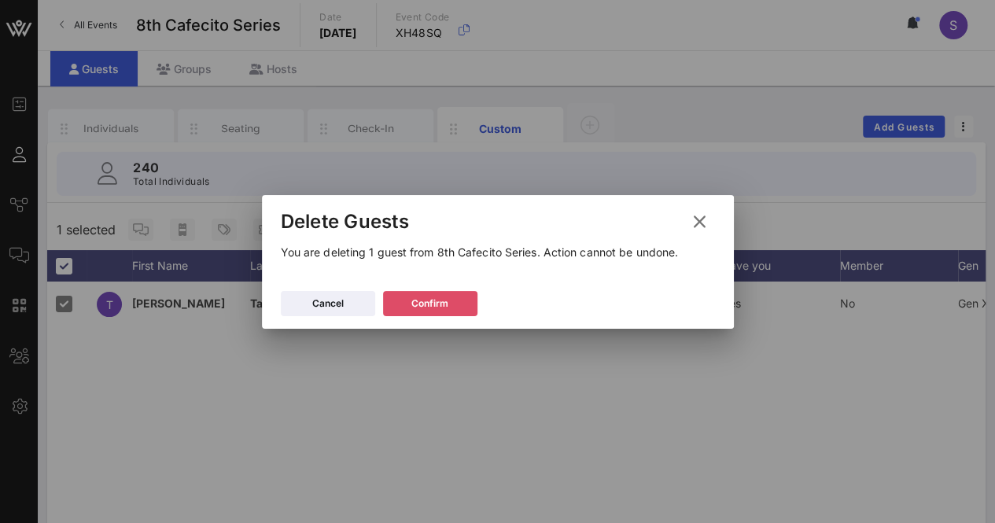
click at [463, 298] on button "Confirm" at bounding box center [430, 303] width 94 height 25
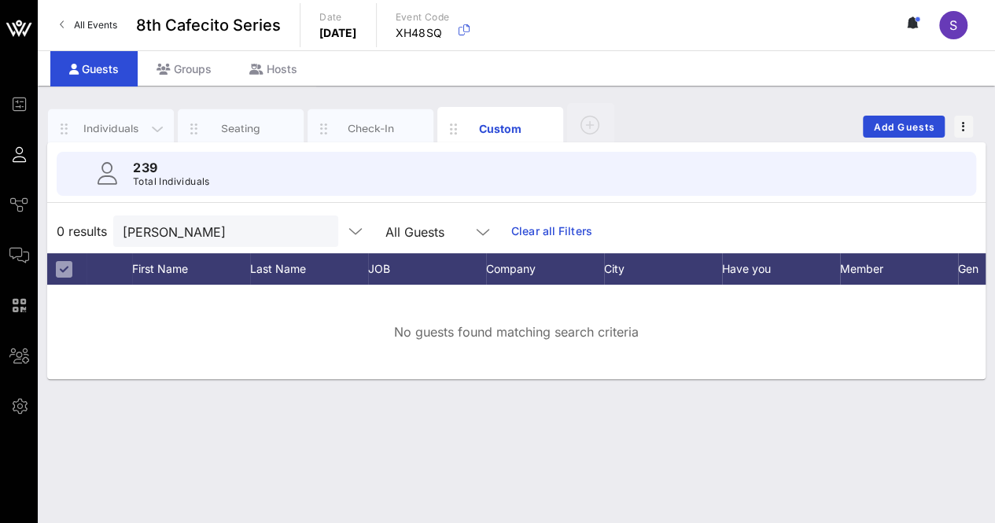
click at [126, 119] on div "Individuals" at bounding box center [111, 128] width 126 height 39
